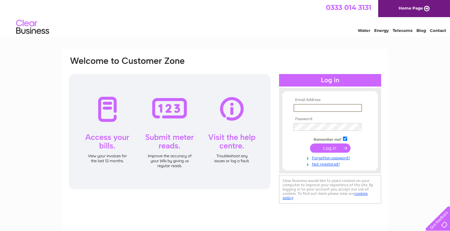
type input "bento.uk.ltd@gmail.com"
click at [330, 148] on input "submit" at bounding box center [330, 148] width 41 height 9
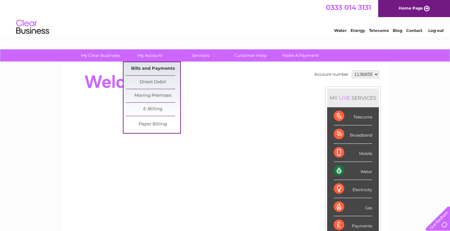
click at [151, 66] on link "Bills and Payments" at bounding box center [153, 68] width 54 height 13
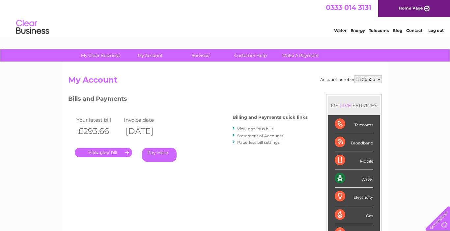
click at [296, 76] on h2 "My Account" at bounding box center [225, 82] width 314 height 13
click at [260, 129] on link "View previous bills" at bounding box center [255, 129] width 36 height 5
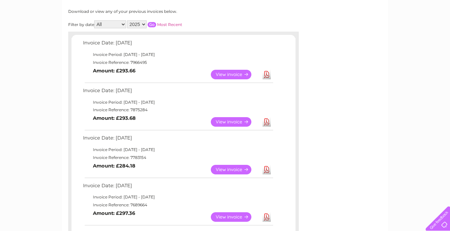
scroll to position [86, 0]
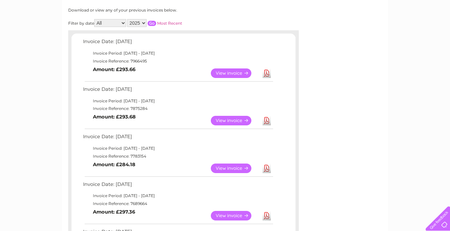
click at [230, 117] on link "View" at bounding box center [235, 121] width 48 height 10
click at [238, 71] on link "View" at bounding box center [235, 74] width 48 height 10
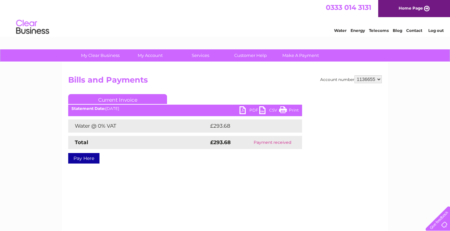
click at [296, 109] on link "Print" at bounding box center [289, 111] width 20 height 10
click at [249, 109] on link "PDF" at bounding box center [250, 111] width 20 height 10
click at [251, 109] on link "PDF" at bounding box center [250, 111] width 20 height 10
click at [280, 19] on div "Water Energy Telecoms Blog Contact Log out" at bounding box center [225, 27] width 450 height 21
click at [435, 31] on link "Log out" at bounding box center [436, 30] width 15 height 5
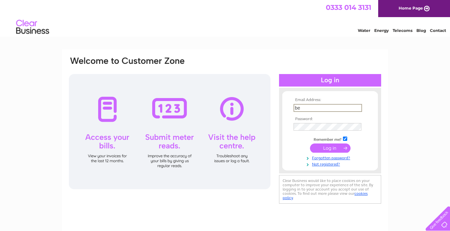
type input "bentoexpresslothianltd@gmail.com"
click at [330, 148] on input "submit" at bounding box center [330, 148] width 41 height 9
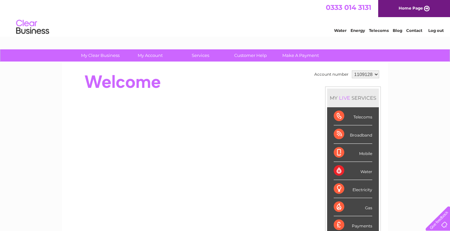
select select "1142942"
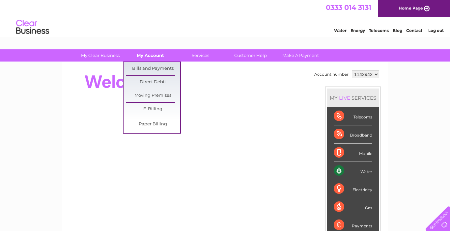
click at [152, 57] on link "My Account" at bounding box center [150, 55] width 54 height 12
click at [152, 69] on link "Bills and Payments" at bounding box center [153, 68] width 54 height 13
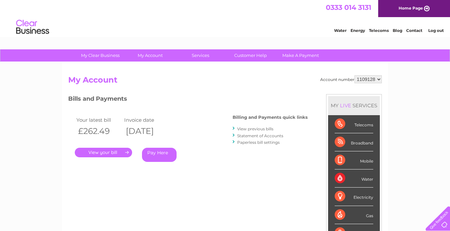
select select "1142942"
click at [257, 129] on link "View previous bills" at bounding box center [255, 129] width 36 height 5
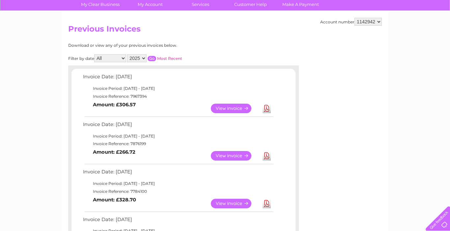
scroll to position [82, 0]
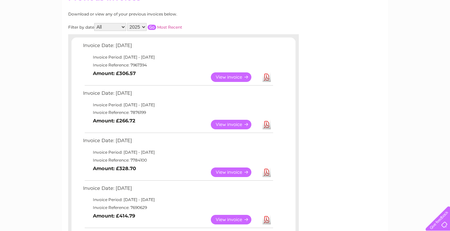
click at [238, 76] on link "View" at bounding box center [235, 78] width 48 height 10
click at [227, 127] on link "View" at bounding box center [235, 125] width 48 height 10
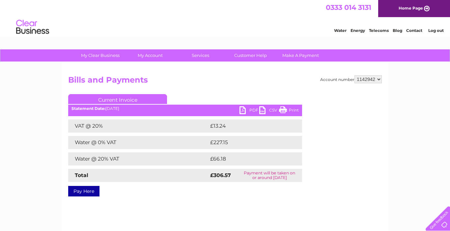
click at [251, 108] on link "PDF" at bounding box center [250, 111] width 20 height 10
click at [252, 110] on link "PDF" at bounding box center [250, 111] width 20 height 10
click at [438, 30] on link "Log out" at bounding box center [436, 30] width 15 height 5
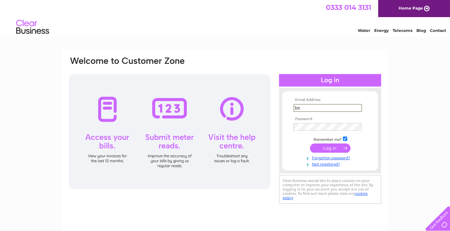
type input "[DOMAIN_NAME][EMAIL_ADDRESS][DOMAIN_NAME]"
click at [324, 147] on input "submit" at bounding box center [330, 147] width 41 height 9
